Goal: Check status: Check status

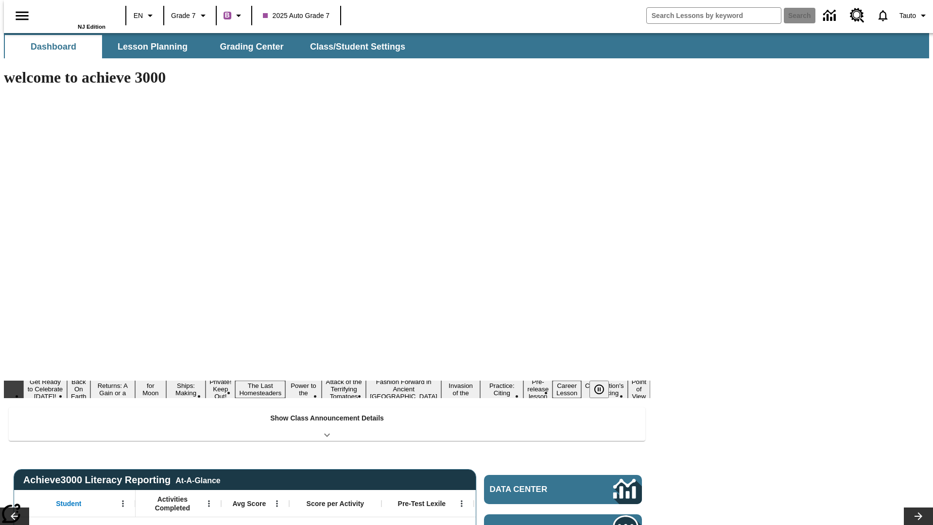
type input "-1"
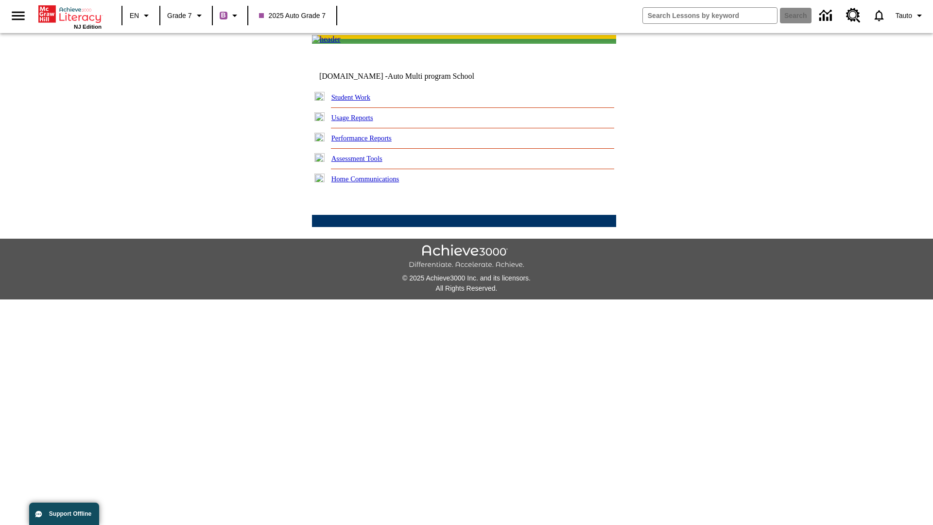
click at [357, 101] on link "Student Work" at bounding box center [350, 97] width 39 height 8
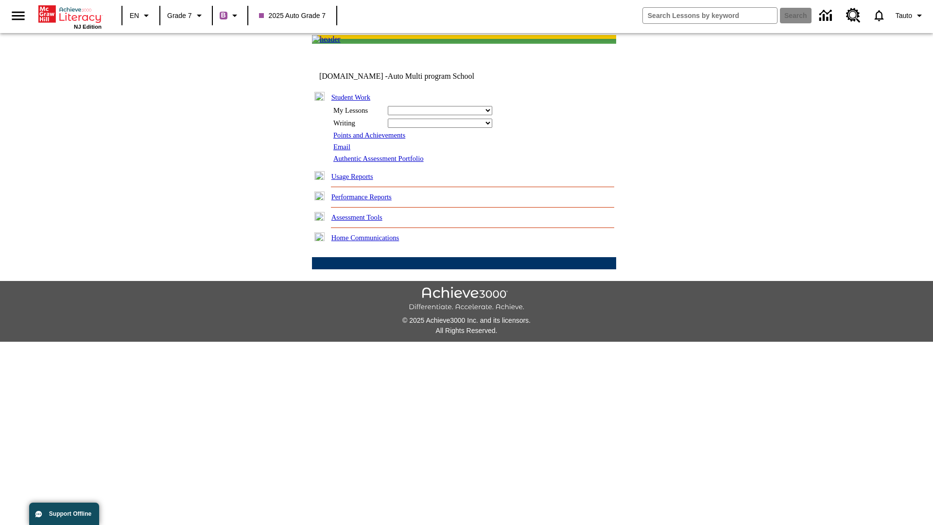
select select "/options/reports/?report_id=24&atype=7&section=2"
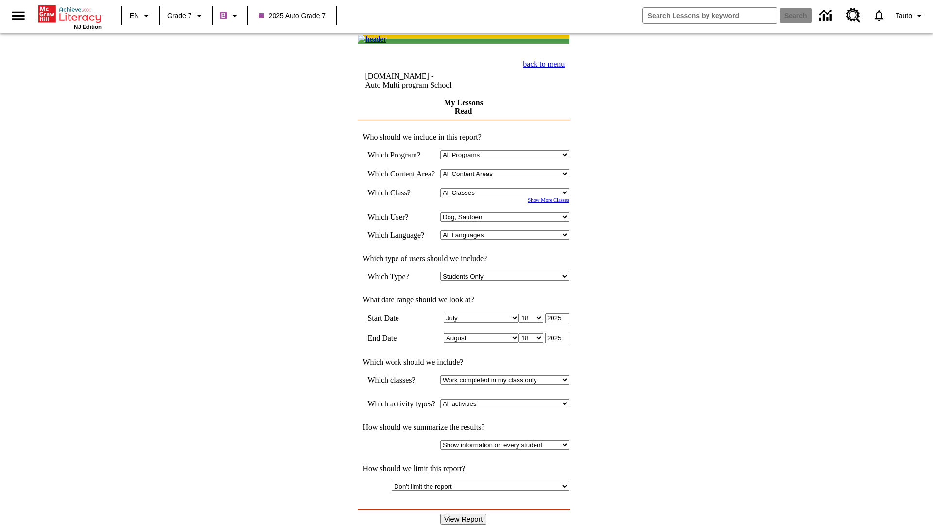
select select "21437138"
select select "4"
type input "2024"
click at [465, 514] on input "View Report" at bounding box center [463, 519] width 47 height 11
